Goal: Task Accomplishment & Management: Manage account settings

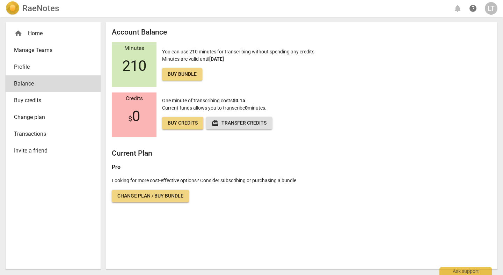
click at [490, 8] on div "LT" at bounding box center [491, 8] width 13 height 13
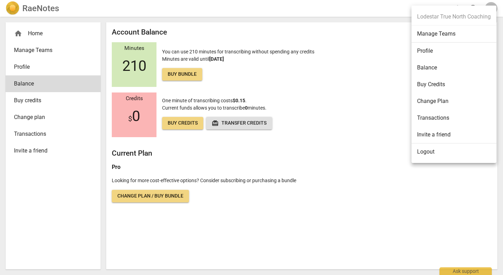
click at [429, 37] on li "Manage Teams" at bounding box center [454, 34] width 85 height 17
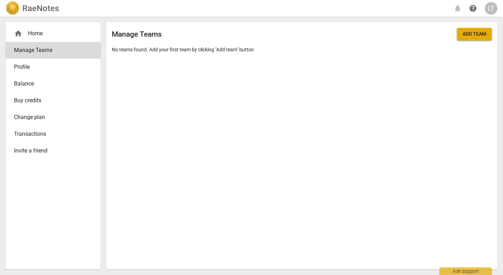
click at [476, 36] on span "Add team" at bounding box center [475, 34] width 24 height 7
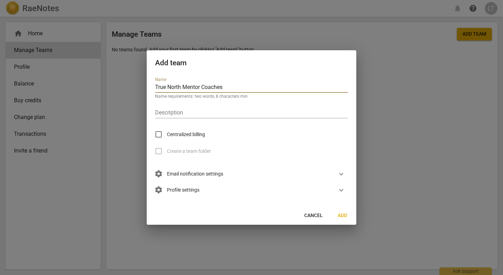
type input "True North Mentor Coaches"
click at [159, 135] on input "Centralized billing" at bounding box center [158, 134] width 17 height 17
checkbox input "true"
click at [340, 174] on span "expand_more" at bounding box center [341, 174] width 8 height 8
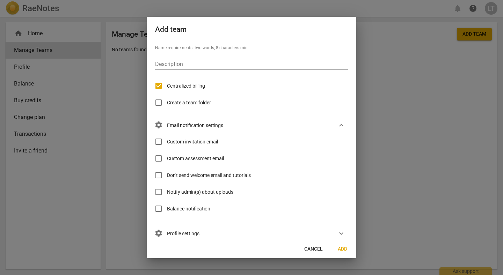
scroll to position [25, 0]
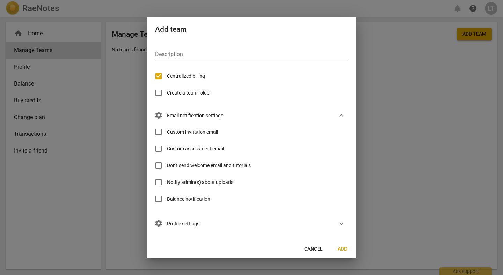
click at [340, 225] on span "expand_more" at bounding box center [341, 224] width 8 height 8
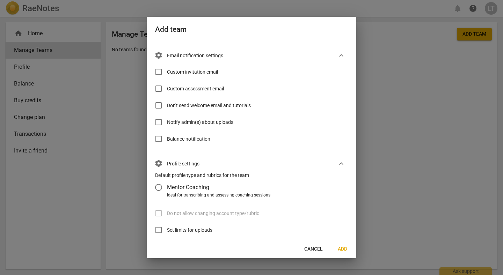
scroll to position [100, 0]
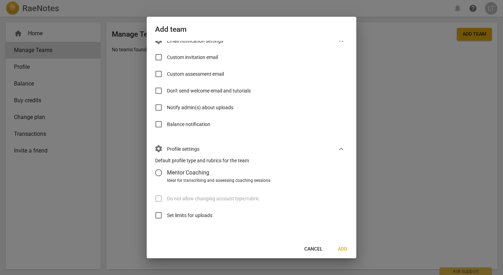
click at [159, 173] on input "Mentor Coaching" at bounding box center [158, 173] width 17 height 17
radio input "false"
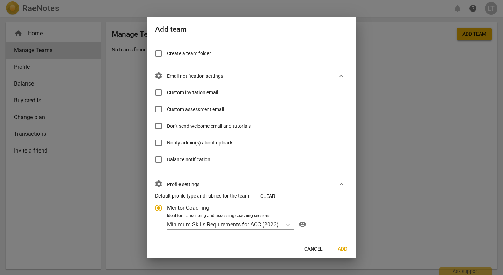
scroll to position [63, 0]
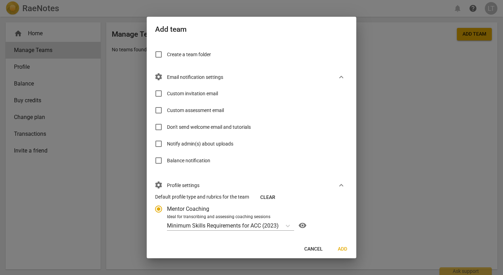
click at [160, 144] on input "Notify admin(s) about uploads" at bounding box center [158, 144] width 17 height 17
checkbox input "true"
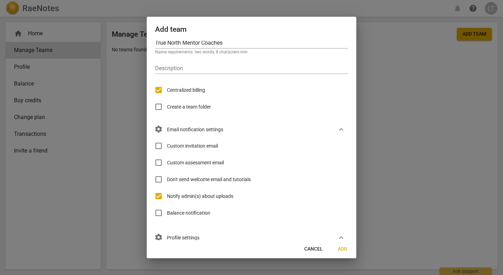
scroll to position [0, 0]
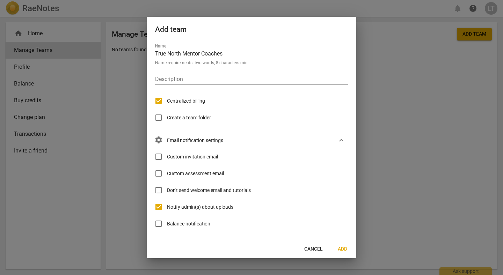
click at [343, 249] on span "Add" at bounding box center [342, 249] width 11 height 7
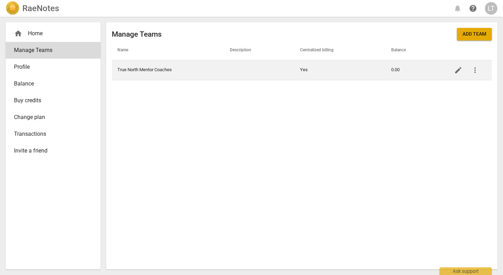
click at [475, 72] on span "more_vert" at bounding box center [475, 70] width 8 height 8
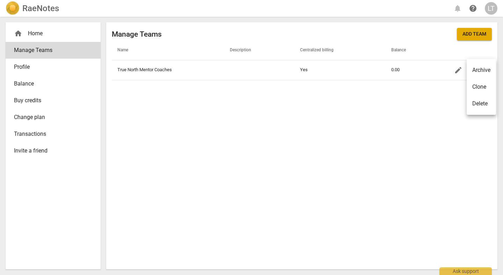
click at [344, 134] on div at bounding box center [251, 137] width 503 height 275
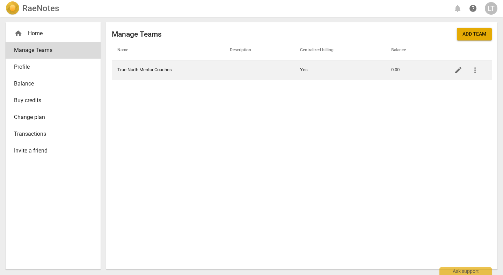
click at [161, 71] on td "True North Mentor Coaches" at bounding box center [168, 70] width 113 height 20
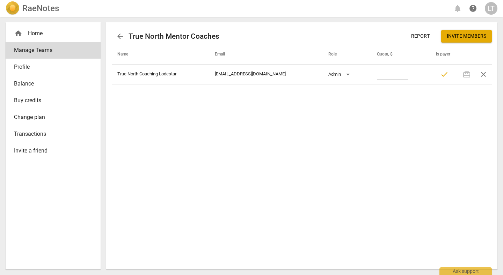
click at [156, 101] on div "arrow_back True North Mentor Coaches Report Invite members Name Email Role Quot…" at bounding box center [302, 145] width 392 height 247
click at [460, 38] on span "Invite members" at bounding box center [467, 36] width 40 height 7
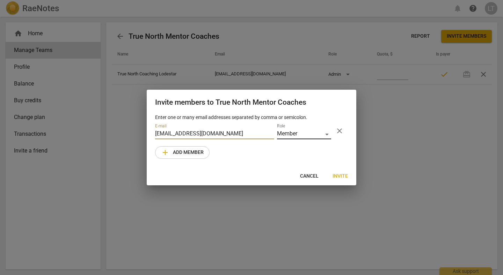
type input "[EMAIL_ADDRESS][DOMAIN_NAME]"
click at [328, 134] on div "Member" at bounding box center [304, 134] width 54 height 10
click at [303, 134] on li "Member" at bounding box center [304, 134] width 54 height 17
click at [342, 175] on span "Invite" at bounding box center [340, 176] width 15 height 7
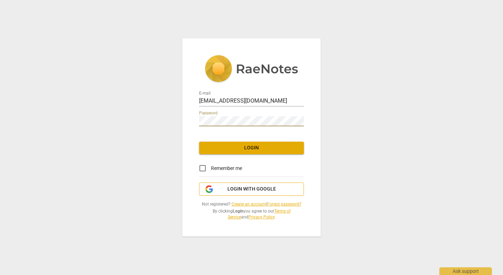
click at [251, 191] on span "Login with Google" at bounding box center [252, 189] width 49 height 7
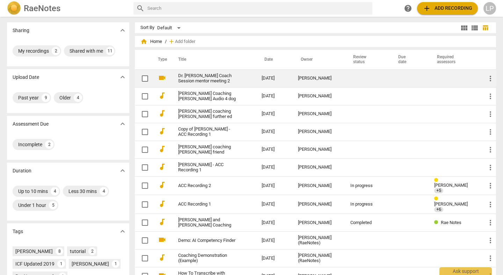
click at [144, 80] on input "checkbox" at bounding box center [145, 78] width 15 height 8
checkbox input "false"
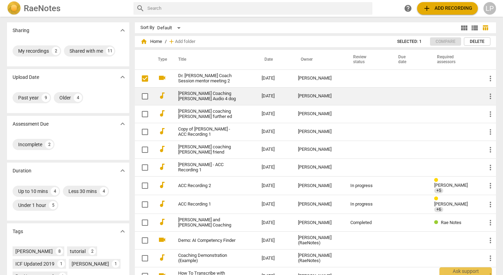
click at [144, 95] on input "checkbox" at bounding box center [145, 96] width 15 height 8
checkbox input "false"
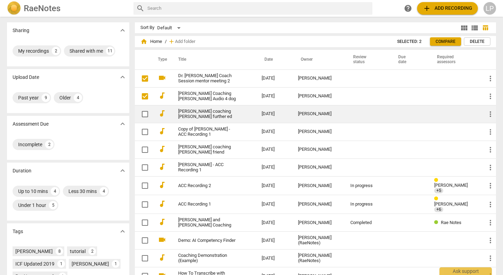
click at [144, 113] on input "checkbox" at bounding box center [145, 114] width 15 height 8
checkbox input "false"
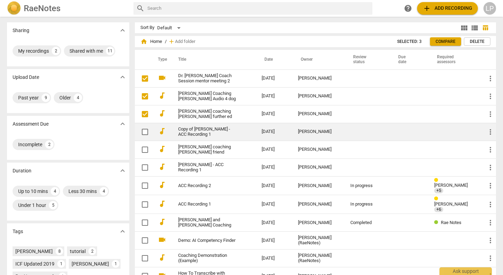
click at [144, 131] on input "checkbox" at bounding box center [145, 132] width 15 height 8
checkbox input "false"
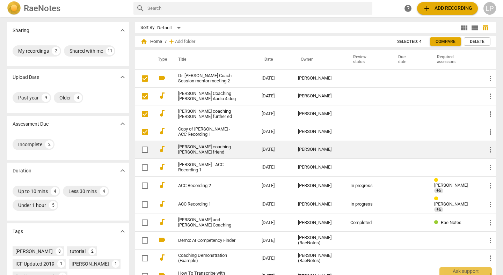
click at [144, 148] on input "checkbox" at bounding box center [145, 150] width 15 height 8
checkbox input "false"
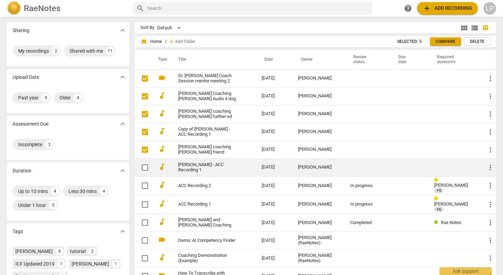
click at [143, 168] on input "checkbox" at bounding box center [145, 168] width 15 height 8
checkbox input "false"
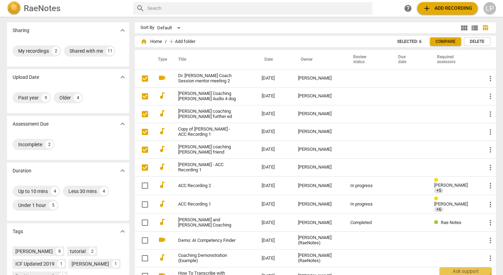
click at [183, 43] on span "Add folder" at bounding box center [185, 41] width 20 height 5
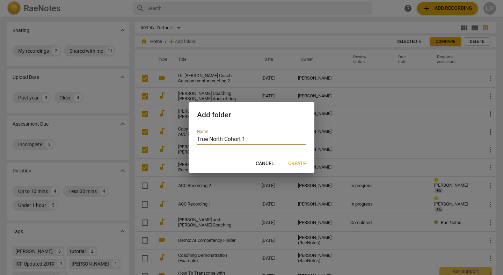
type input "True North Cohort 1"
click at [300, 164] on span "Create" at bounding box center [297, 163] width 18 height 7
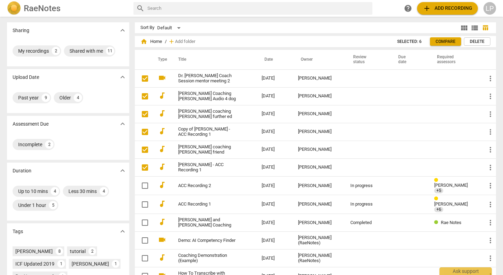
checkbox input "true"
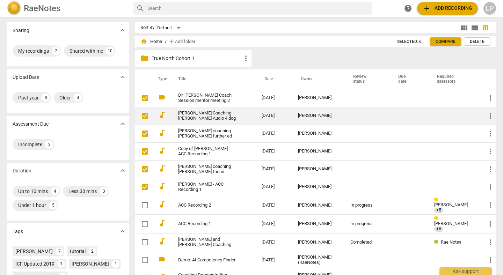
checkbox input "false"
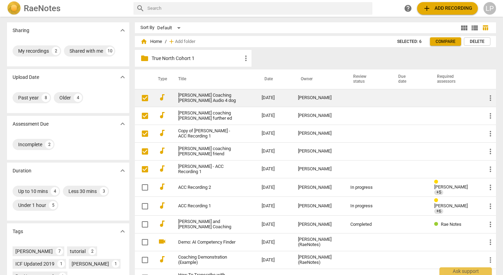
checkbox input "false"
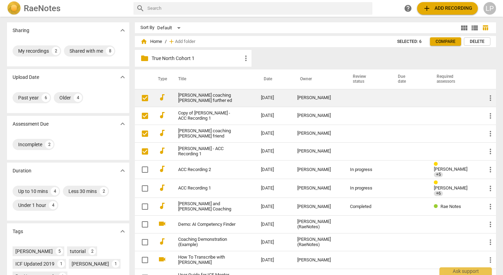
checkbox input "false"
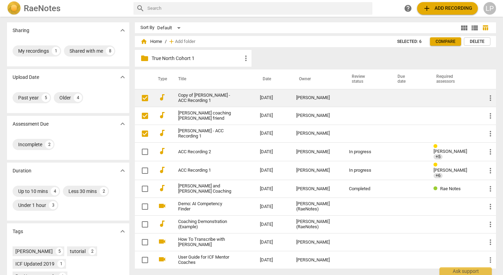
checkbox input "false"
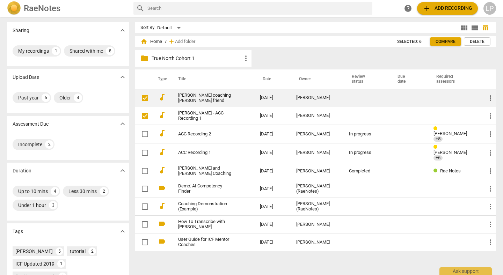
checkbox input "false"
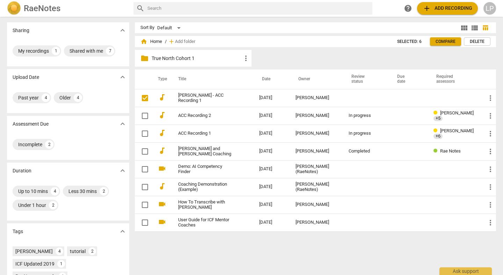
checkbox input "false"
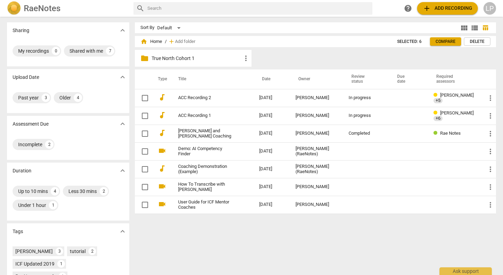
click at [188, 242] on div "Sort By Default view_module view_list table_chart home Home / add Add folder Se…" at bounding box center [318, 145] width 367 height 247
click at [191, 42] on span "Add folder" at bounding box center [185, 41] width 20 height 5
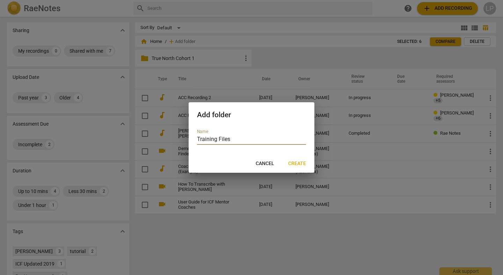
type input "Training Files"
click at [301, 165] on span "Create" at bounding box center [297, 163] width 18 height 7
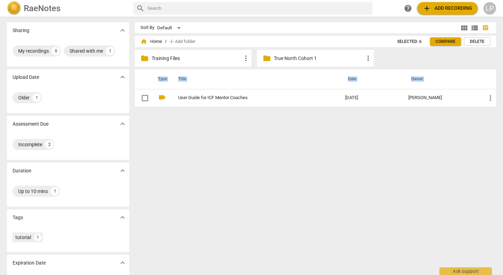
drag, startPoint x: 199, startPoint y: 102, endPoint x: 168, endPoint y: 53, distance: 57.8
click at [168, 53] on div "home Home / add Add folder Selected: 6 Compare Delete folder Training Files mor…" at bounding box center [318, 76] width 367 height 74
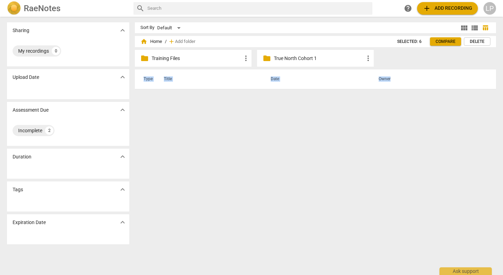
click at [295, 57] on p "True North Cohort 1" at bounding box center [319, 58] width 90 height 7
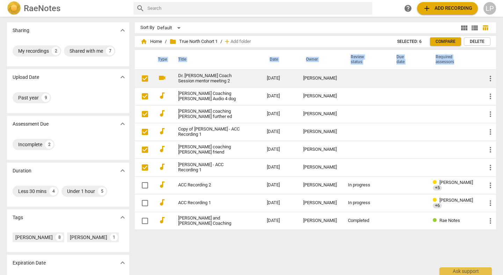
click at [144, 78] on input "checkbox" at bounding box center [145, 78] width 15 height 8
checkbox input "true"
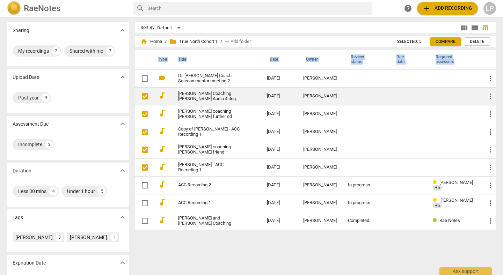
click at [144, 93] on input "checkbox" at bounding box center [145, 96] width 15 height 8
checkbox input "true"
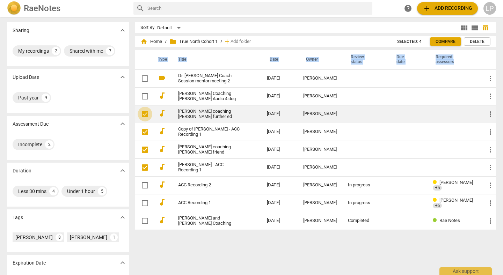
click at [142, 118] on input "checkbox" at bounding box center [145, 114] width 15 height 8
checkbox input "true"
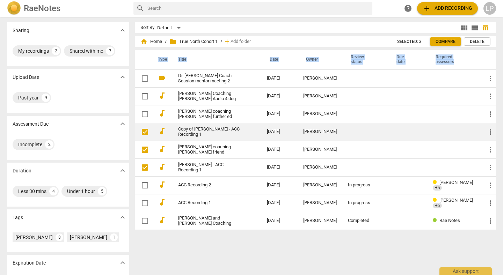
click at [143, 132] on input "checkbox" at bounding box center [145, 132] width 15 height 8
checkbox input "true"
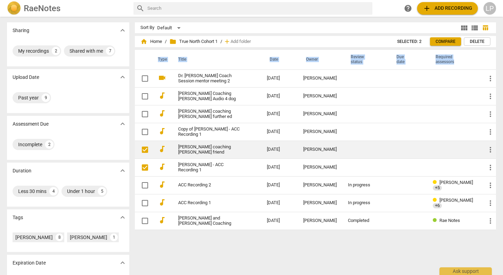
click at [144, 149] on input "checkbox" at bounding box center [145, 150] width 15 height 8
checkbox input "true"
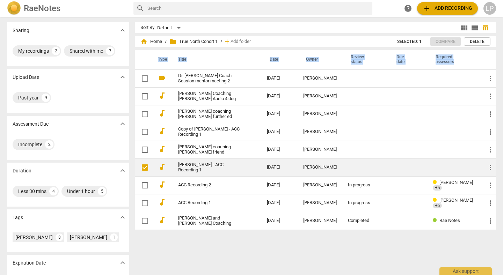
click at [144, 166] on input "checkbox" at bounding box center [145, 168] width 15 height 8
checkbox input "true"
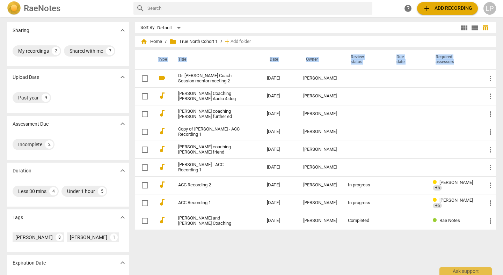
scroll to position [27, 0]
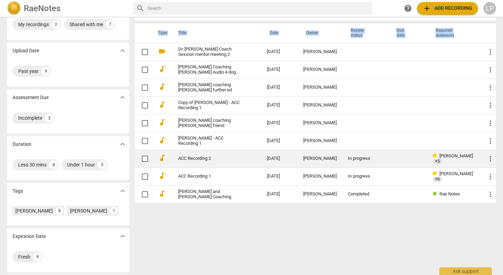
click at [490, 158] on span "more_vert" at bounding box center [491, 159] width 8 height 8
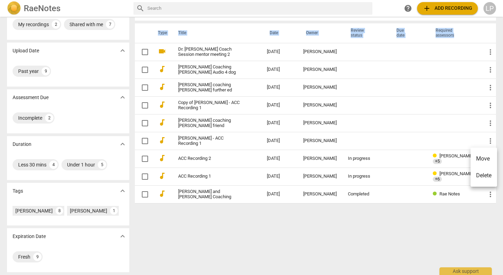
click at [482, 158] on li "Move" at bounding box center [484, 159] width 27 height 17
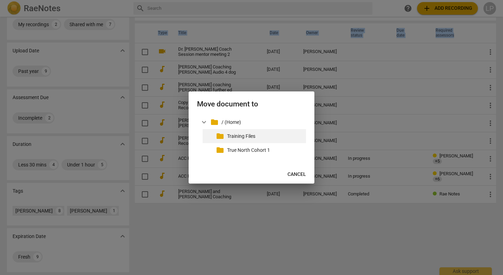
click at [240, 136] on p "Training Files" at bounding box center [265, 136] width 76 height 7
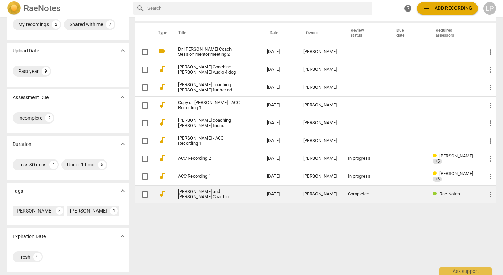
checkbox input "false"
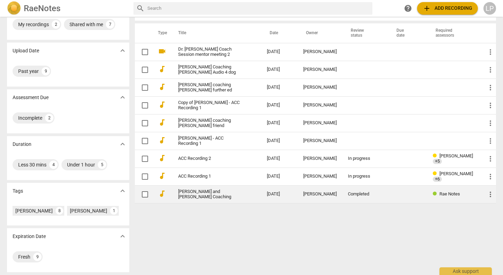
checkbox input "false"
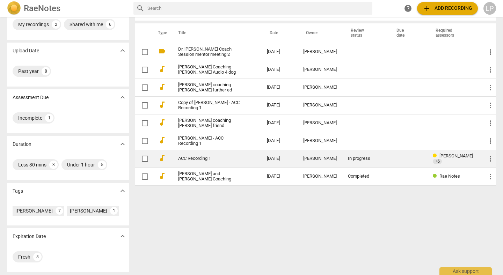
click at [488, 159] on span "more_vert" at bounding box center [491, 159] width 8 height 8
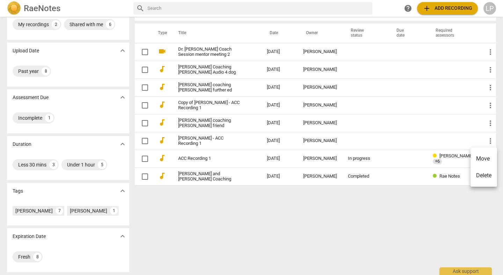
click at [484, 160] on li "Move" at bounding box center [484, 159] width 27 height 17
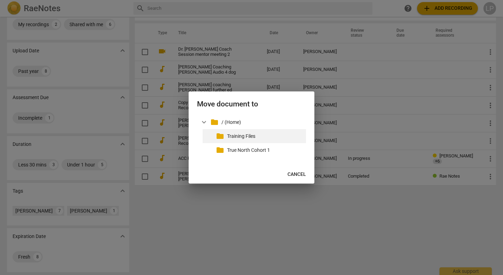
click at [251, 139] on p "Training Files" at bounding box center [265, 136] width 76 height 7
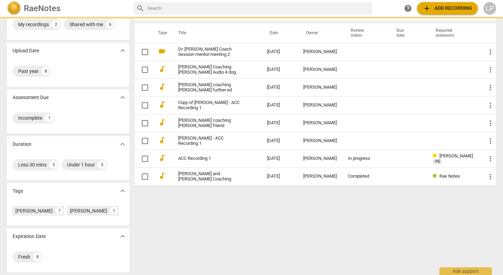
scroll to position [13, 0]
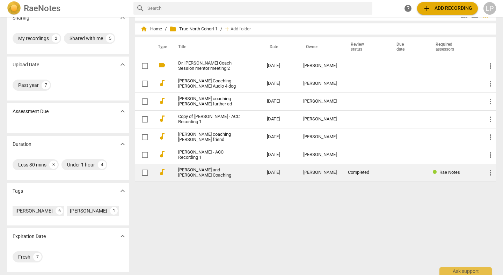
click at [490, 173] on span "more_vert" at bounding box center [491, 173] width 8 height 8
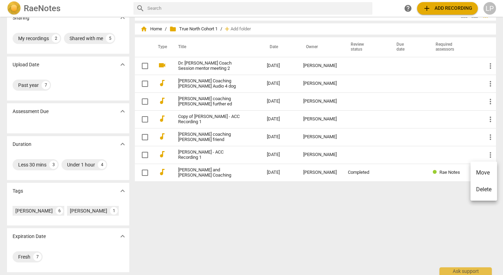
click at [479, 173] on li "Move" at bounding box center [484, 173] width 27 height 17
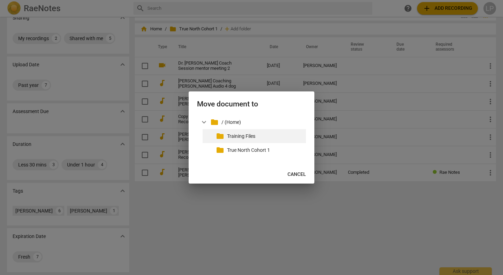
click at [248, 135] on p "Training Files" at bounding box center [265, 136] width 76 height 7
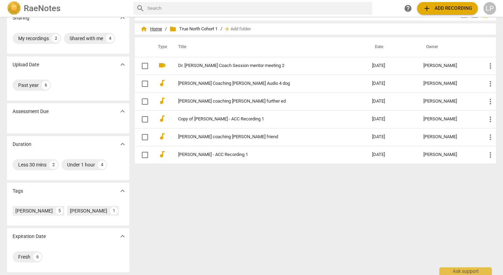
click at [156, 28] on span "home Home" at bounding box center [152, 29] width 22 height 7
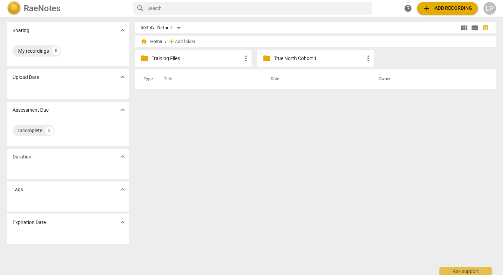
click at [213, 58] on p "Training Files" at bounding box center [197, 58] width 90 height 7
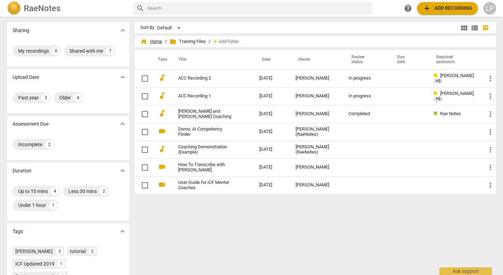
click at [155, 43] on span "home Home" at bounding box center [152, 41] width 22 height 7
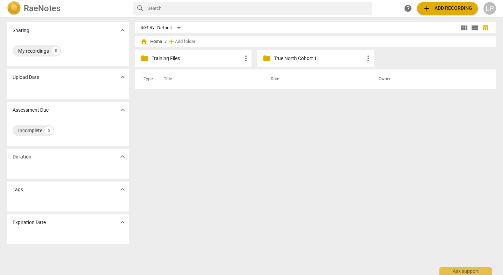
click at [285, 59] on p "True North Cohort 1" at bounding box center [319, 58] width 90 height 7
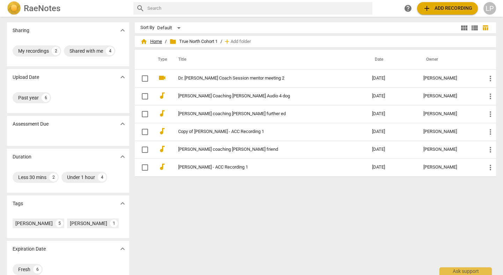
click at [154, 40] on span "home Home" at bounding box center [152, 41] width 22 height 7
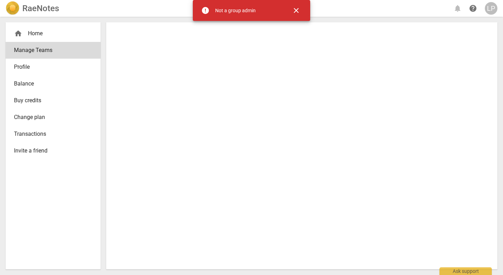
click at [296, 11] on span "close" at bounding box center [296, 10] width 8 height 8
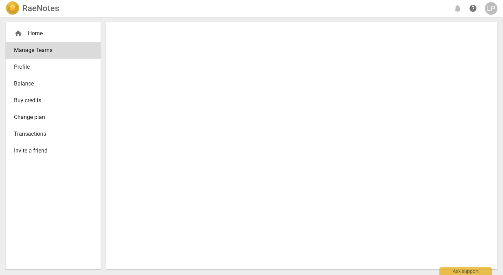
click at [491, 8] on div "LP" at bounding box center [491, 8] width 13 height 13
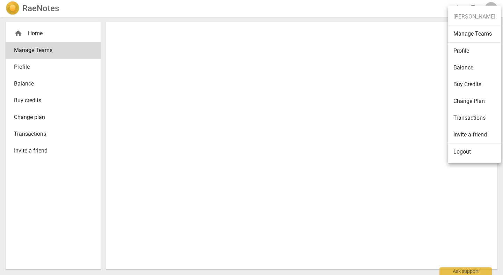
click at [463, 153] on li "Logout" at bounding box center [474, 152] width 53 height 17
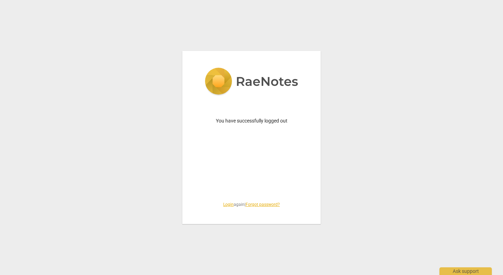
click at [225, 206] on link "Login" at bounding box center [228, 204] width 10 height 5
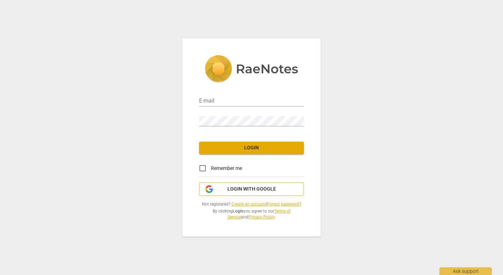
click at [250, 189] on span "Login with Google" at bounding box center [252, 189] width 49 height 7
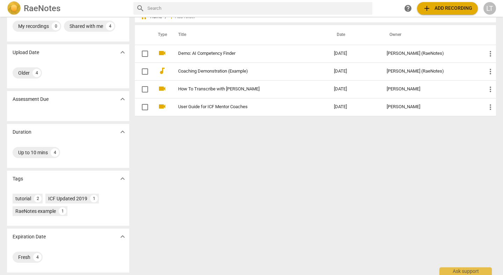
scroll to position [25, 0]
click at [27, 257] on div "Fresh" at bounding box center [24, 257] width 12 height 7
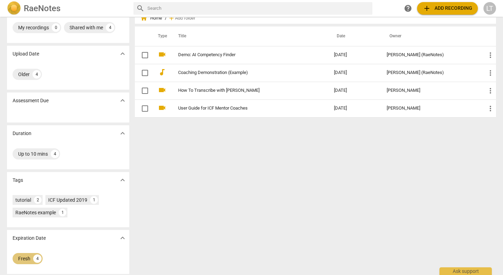
click at [25, 262] on div "Fresh" at bounding box center [24, 259] width 12 height 7
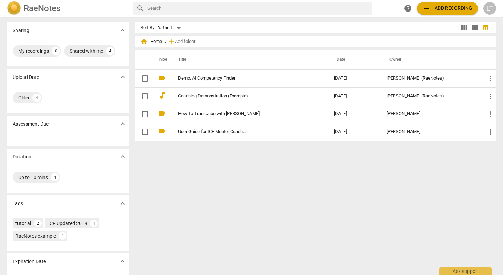
click at [490, 8] on div "LT" at bounding box center [490, 8] width 13 height 13
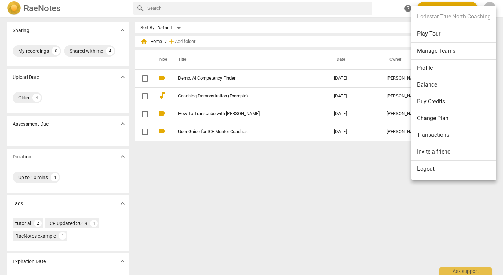
click at [446, 46] on li "Manage Teams" at bounding box center [454, 51] width 85 height 17
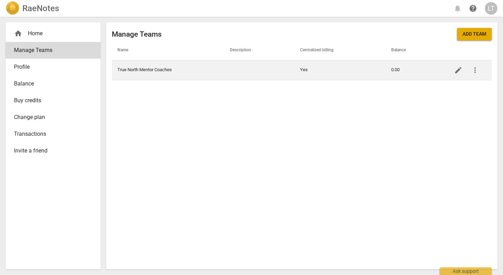
click at [164, 71] on td "True North Mentor Coaches" at bounding box center [168, 70] width 113 height 20
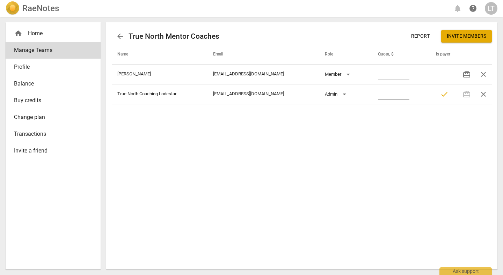
click at [121, 38] on span "arrow_back" at bounding box center [120, 36] width 8 height 8
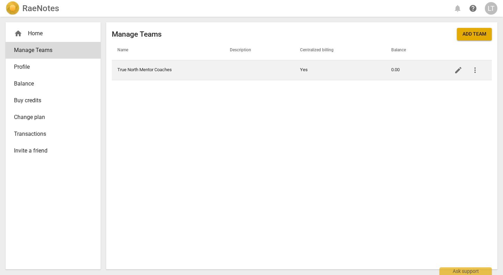
click at [476, 71] on span "more_vert" at bounding box center [475, 70] width 8 height 8
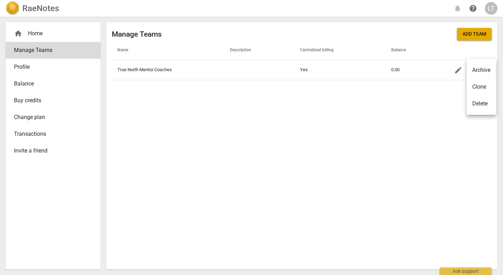
click at [414, 115] on div at bounding box center [251, 137] width 503 height 275
click at [493, 10] on div "LT" at bounding box center [491, 8] width 13 height 13
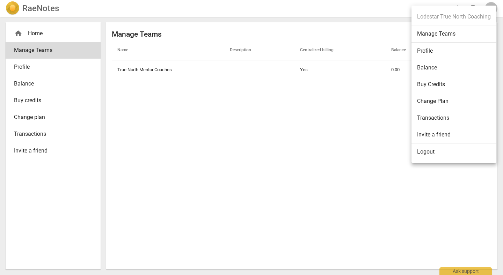
click at [430, 150] on li "Logout" at bounding box center [454, 152] width 85 height 17
